Goal: Information Seeking & Learning: Check status

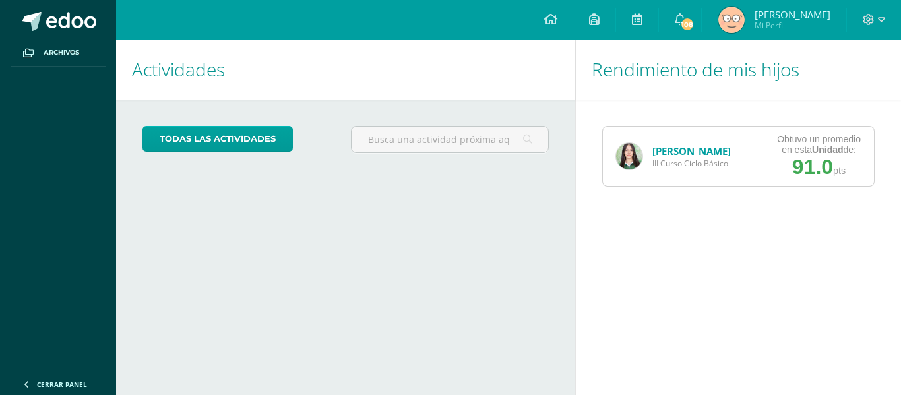
click at [686, 150] on link "[PERSON_NAME]" at bounding box center [691, 150] width 78 height 13
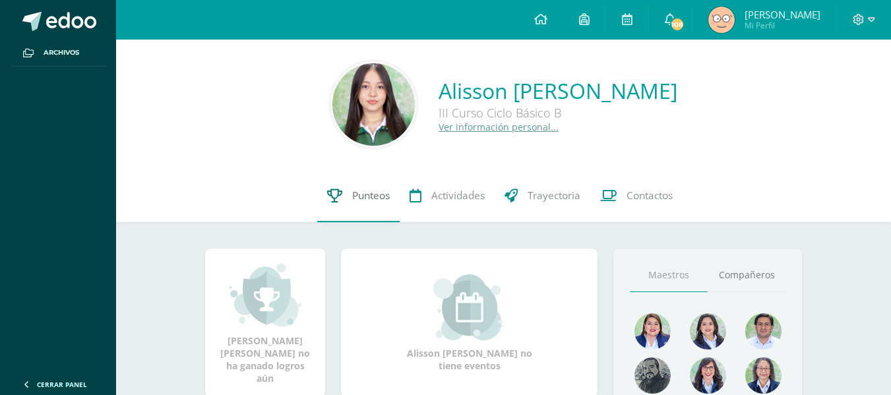
click at [355, 203] on link "Punteos" at bounding box center [358, 195] width 82 height 53
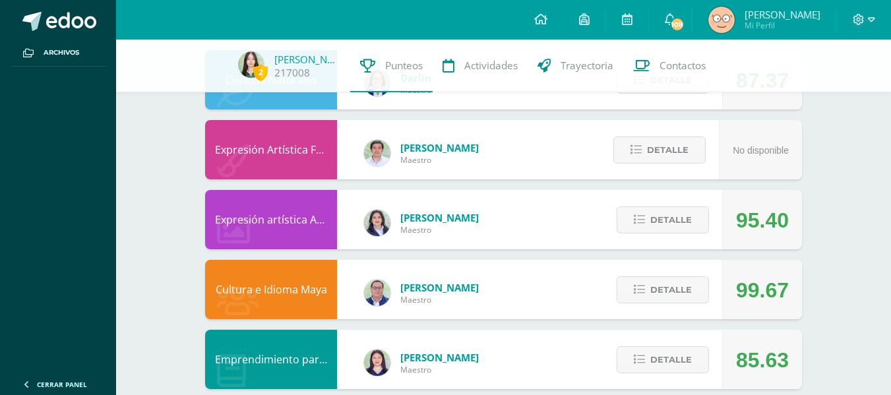
scroll to position [787, 0]
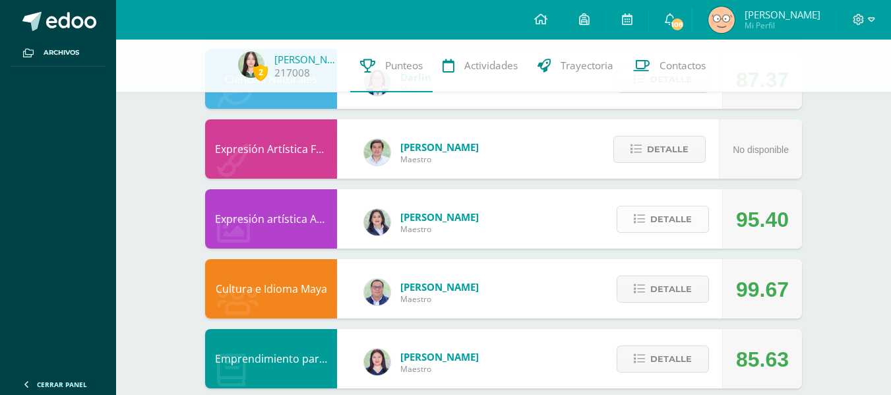
click at [655, 221] on span "Detalle" at bounding box center [671, 219] width 42 height 24
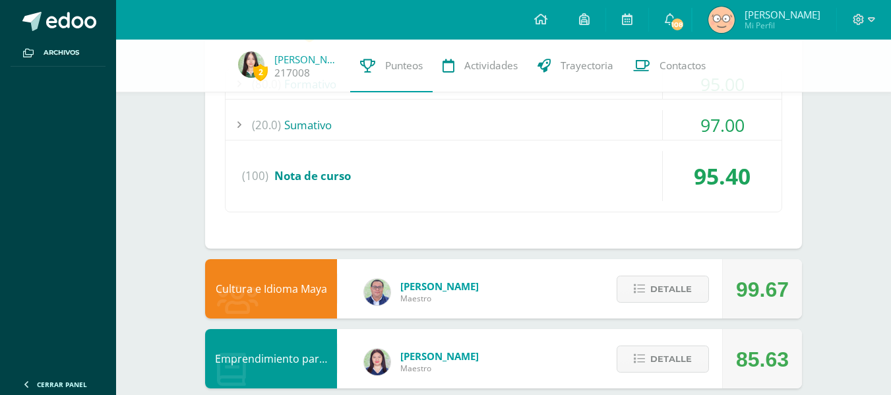
scroll to position [1131, 0]
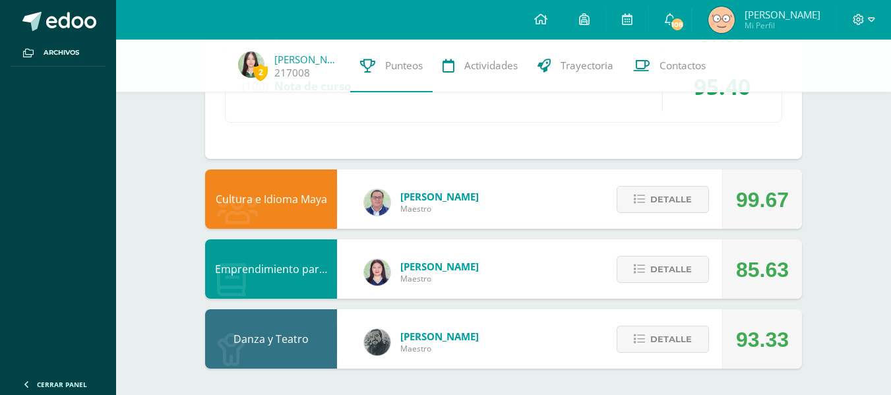
click at [655, 221] on div "Detalle" at bounding box center [659, 198] width 125 height 59
click at [674, 194] on span "Detalle" at bounding box center [671, 199] width 42 height 24
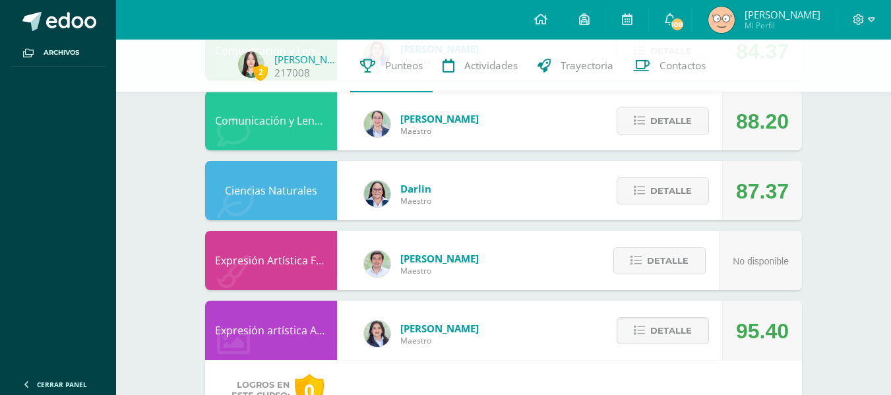
scroll to position [675, 0]
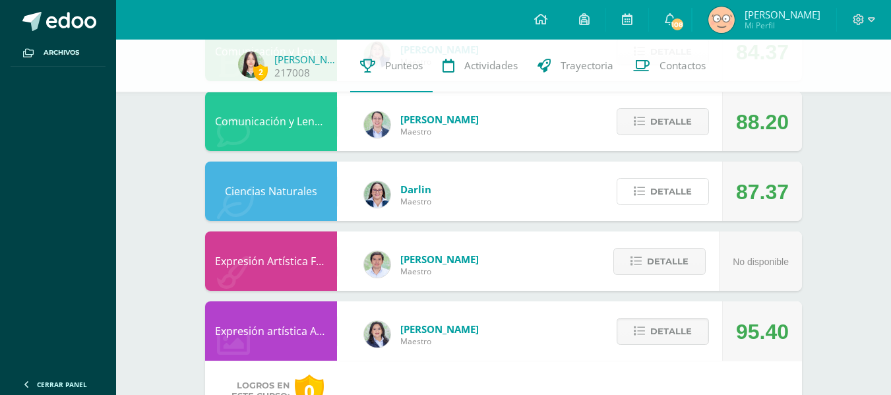
click at [674, 194] on span "Detalle" at bounding box center [671, 191] width 42 height 24
click at [674, 194] on span at bounding box center [663, 192] width 64 height 18
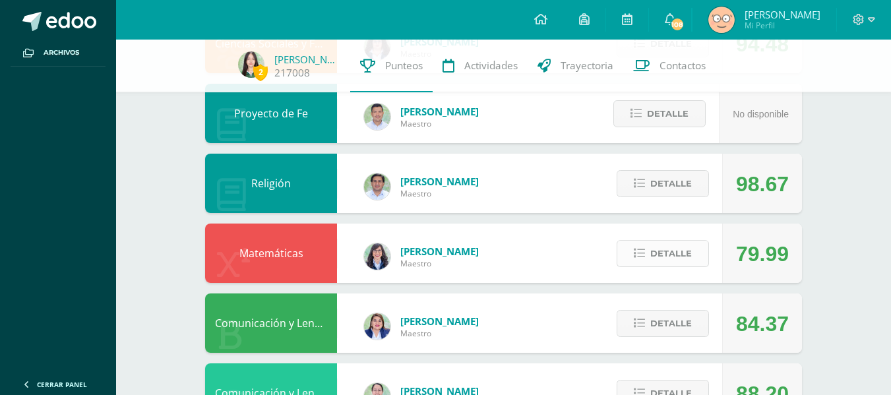
scroll to position [0, 0]
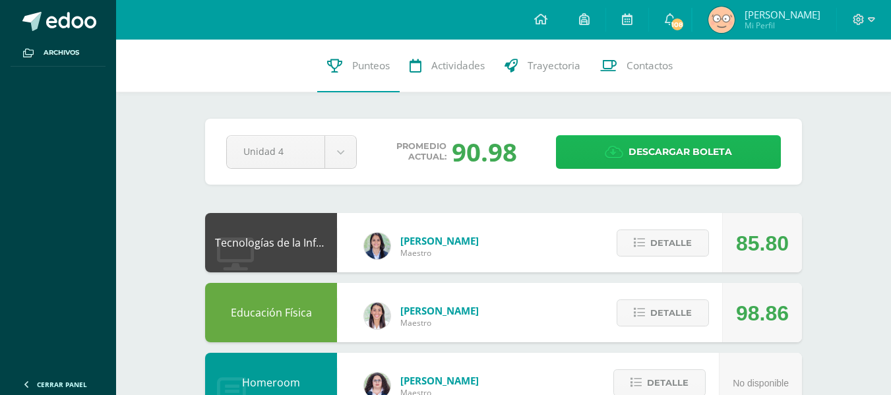
click at [690, 143] on span "Descargar boleta" at bounding box center [680, 152] width 104 height 32
